Goal: Task Accomplishment & Management: Use online tool/utility

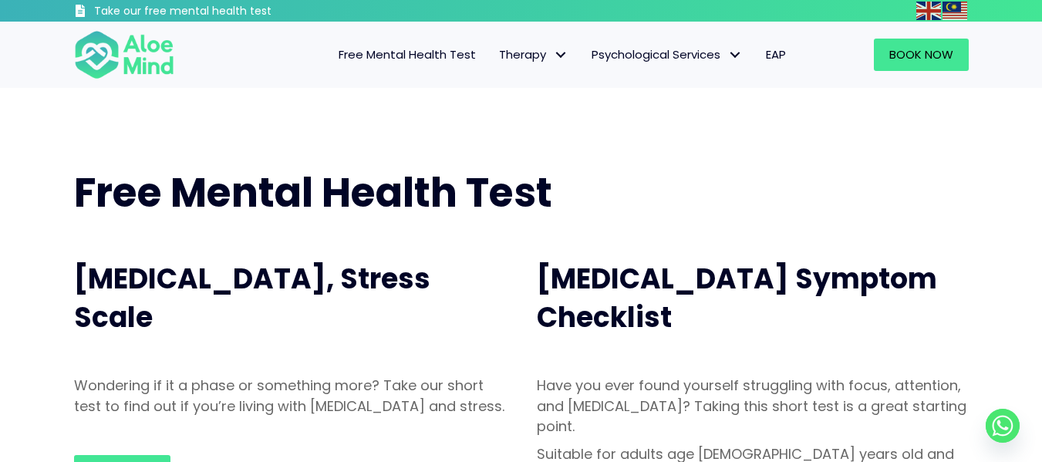
click at [389, 60] on span "Free Mental Health Test" at bounding box center [407, 54] width 137 height 16
click at [404, 56] on span "Free Mental Health Test" at bounding box center [407, 54] width 137 height 16
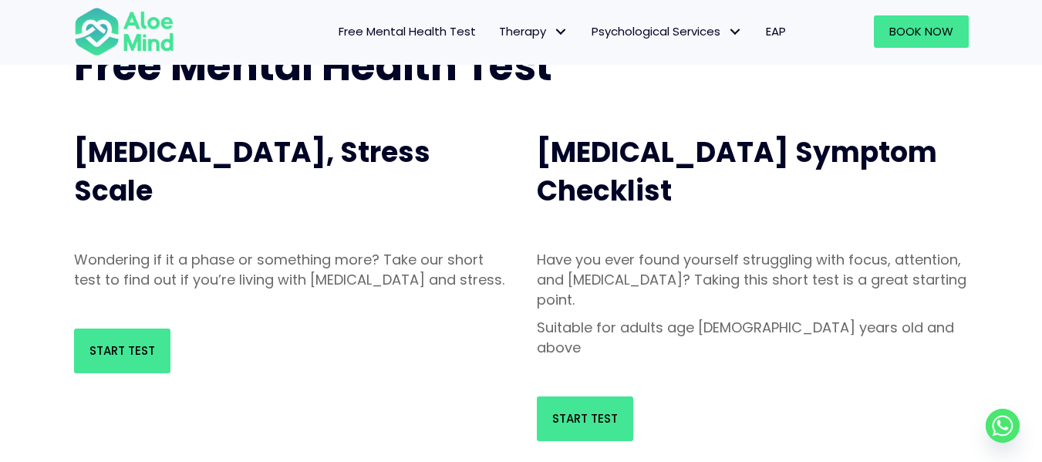
scroll to position [77, 0]
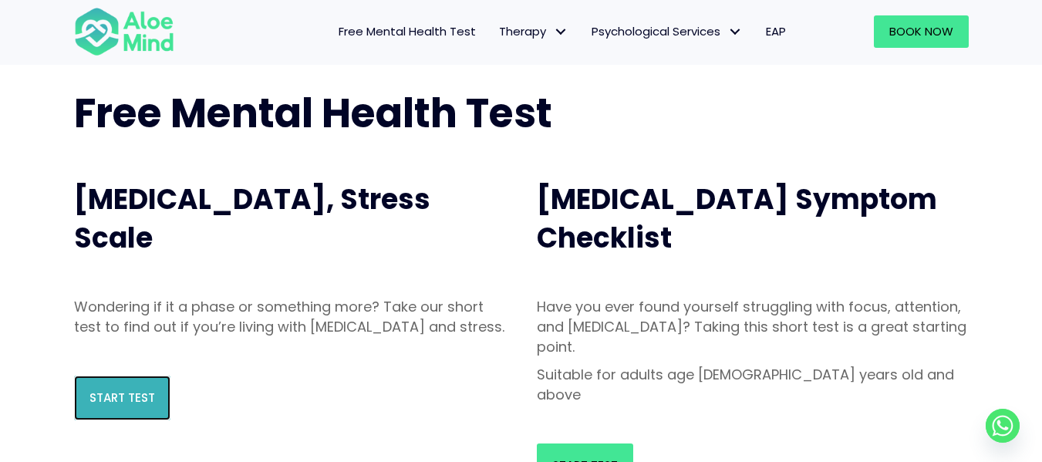
click at [91, 400] on link "Start Test" at bounding box center [122, 398] width 96 height 45
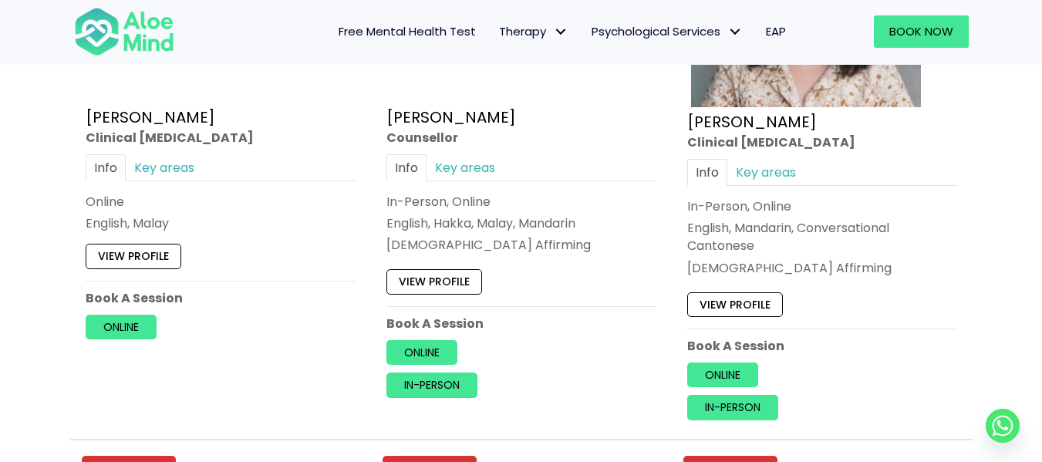
scroll to position [5093, 0]
